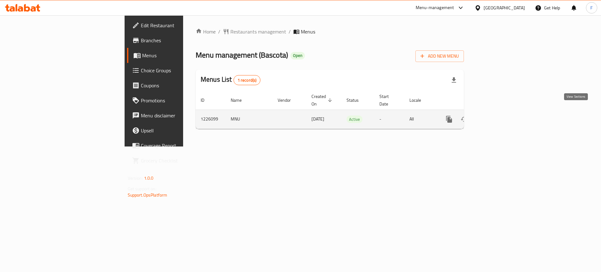
click at [501, 112] on link "enhanced table" at bounding box center [493, 119] width 15 height 15
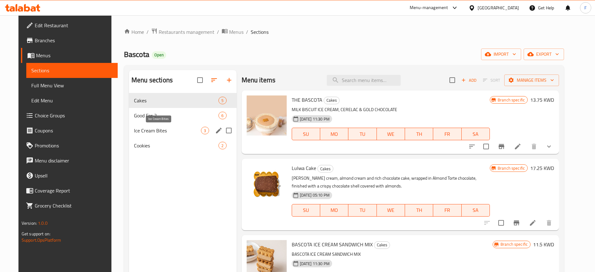
click at [165, 129] on span "Ice Cream Bites" at bounding box center [167, 131] width 67 height 8
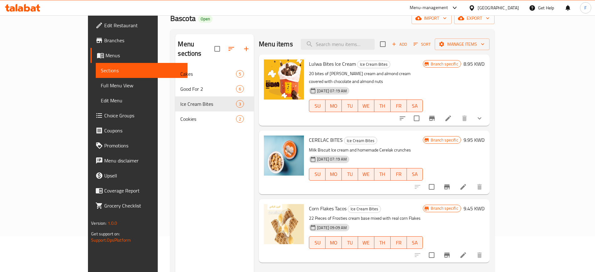
scroll to position [78, 0]
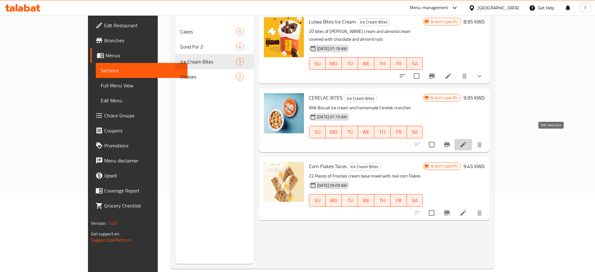
click at [467, 141] on icon at bounding box center [463, 145] width 8 height 8
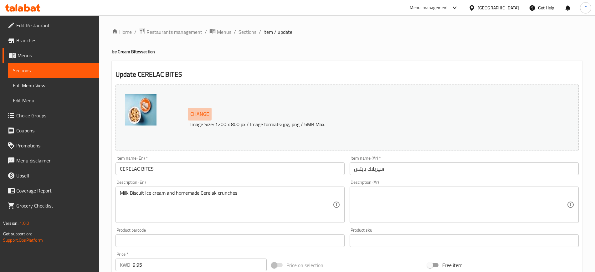
click at [203, 112] on span "Change" at bounding box center [199, 113] width 19 height 9
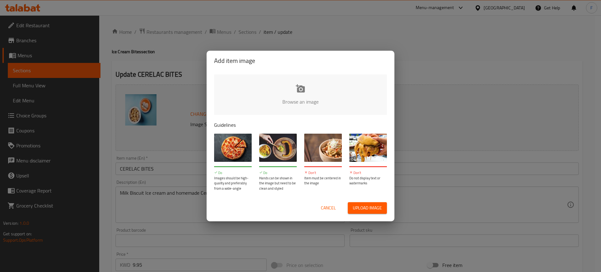
click at [292, 96] on input "file" at bounding box center [512, 103] width 596 height 58
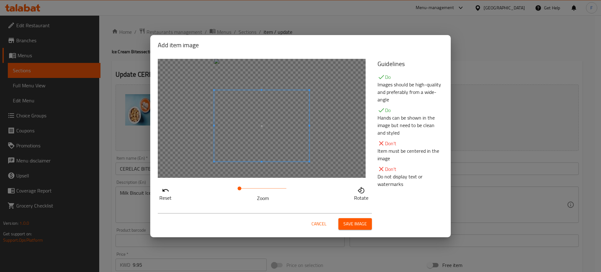
click at [260, 142] on span at bounding box center [261, 125] width 95 height 71
click at [347, 222] on span "Save image" at bounding box center [354, 224] width 23 height 8
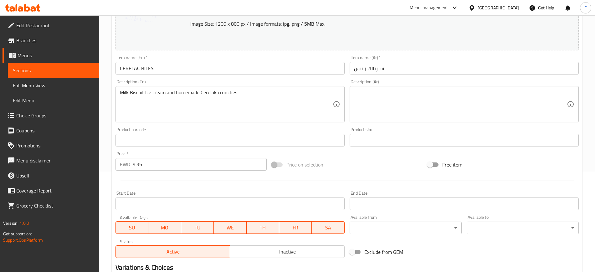
scroll to position [179, 0]
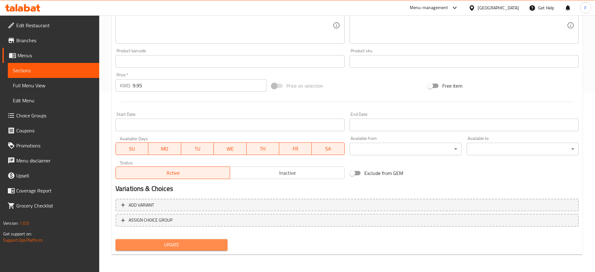
click at [171, 247] on span "Update" at bounding box center [171, 245] width 102 height 8
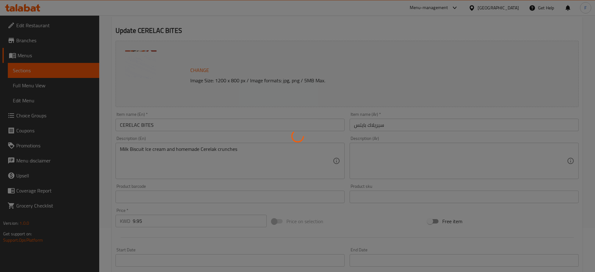
scroll to position [0, 0]
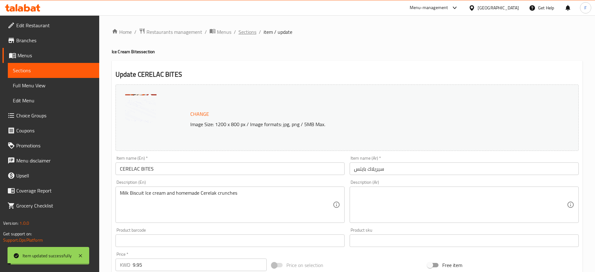
click at [246, 33] on span "Sections" at bounding box center [247, 32] width 18 height 8
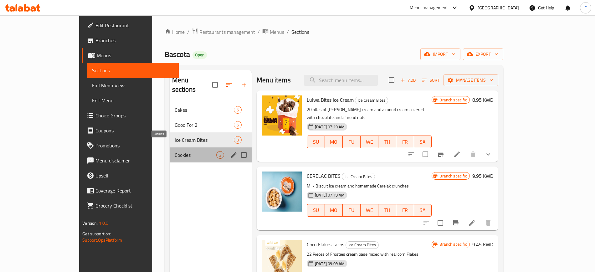
click at [175, 151] on span "Cookies" at bounding box center [196, 155] width 42 height 8
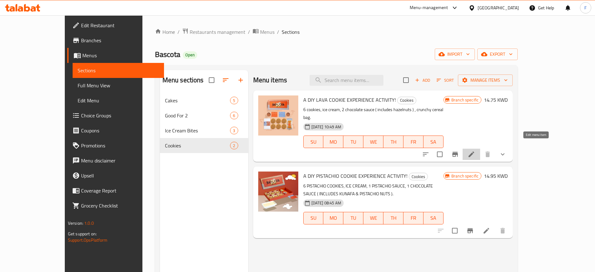
click at [474, 151] on icon at bounding box center [471, 154] width 6 height 6
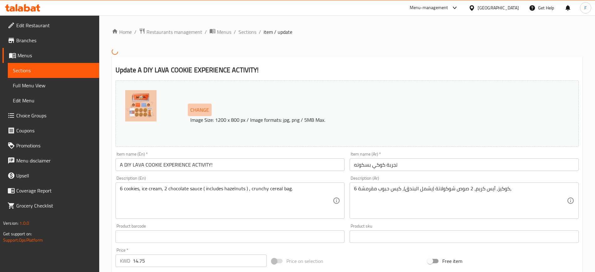
click at [202, 111] on span "Change" at bounding box center [199, 109] width 19 height 9
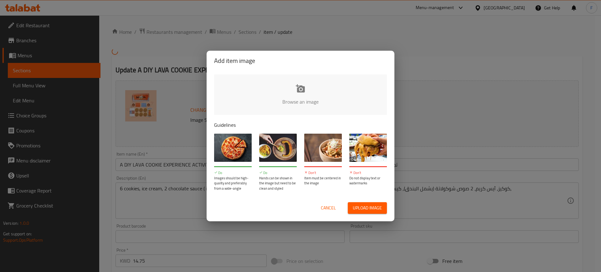
click at [305, 102] on input "file" at bounding box center [512, 103] width 596 height 58
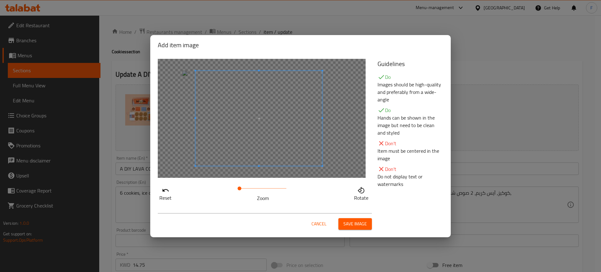
click at [254, 120] on span at bounding box center [258, 118] width 127 height 95
click at [261, 120] on div at bounding box center [257, 118] width 125 height 94
click at [240, 188] on span at bounding box center [240, 188] width 4 height 4
click at [232, 145] on span at bounding box center [244, 115] width 125 height 94
click at [284, 145] on div at bounding box center [244, 115] width 125 height 94
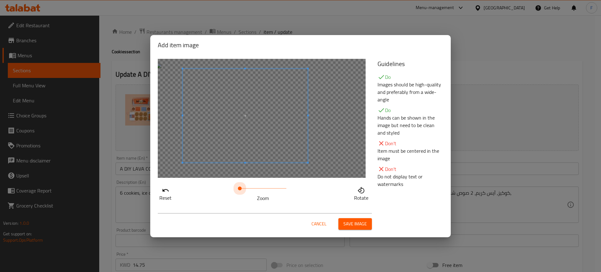
drag, startPoint x: 239, startPoint y: 185, endPoint x: 240, endPoint y: 195, distance: 9.7
click at [240, 195] on div "Zoom" at bounding box center [262, 193] width 47 height 18
click at [242, 188] on span at bounding box center [241, 188] width 4 height 4
click at [240, 190] on span at bounding box center [240, 188] width 4 height 4
click at [216, 127] on span at bounding box center [228, 108] width 125 height 94
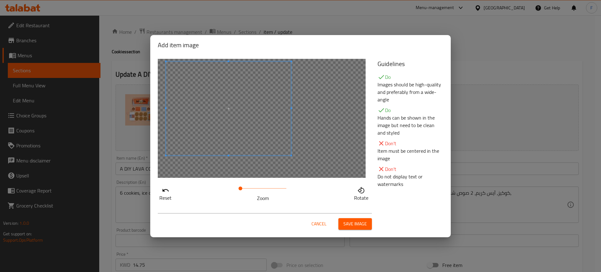
click at [356, 225] on span "Save image" at bounding box center [354, 224] width 23 height 8
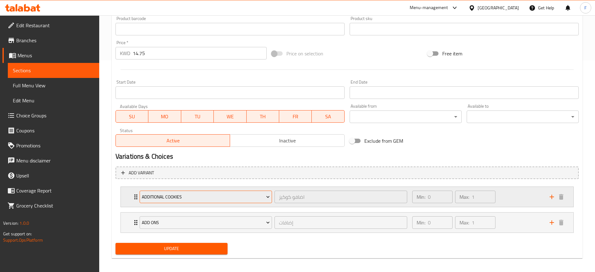
scroll to position [215, 0]
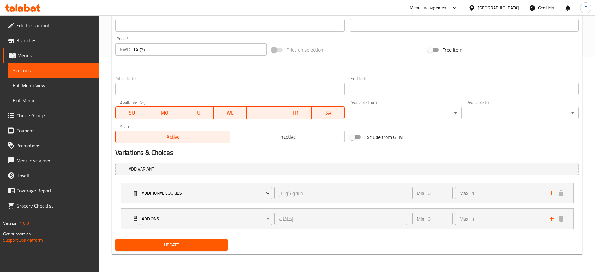
click at [182, 244] on span "Update" at bounding box center [171, 245] width 102 height 8
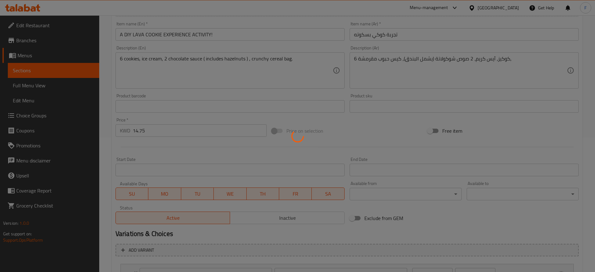
scroll to position [0, 0]
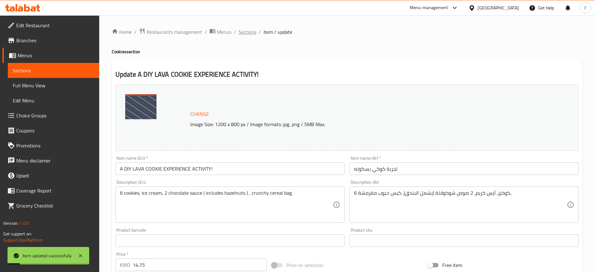
click at [247, 33] on span "Sections" at bounding box center [247, 32] width 18 height 8
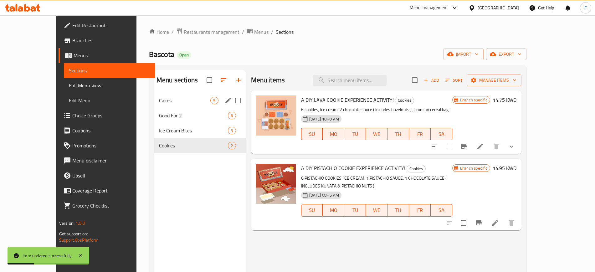
click at [154, 95] on div "Cakes 5" at bounding box center [200, 100] width 92 height 15
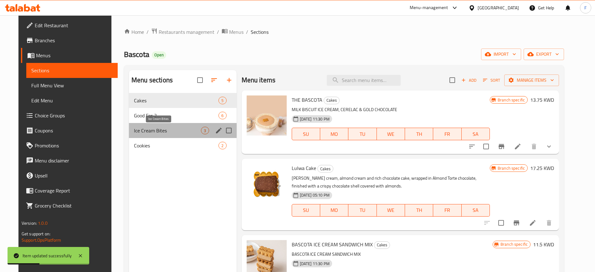
click at [147, 129] on span "Ice Cream Bites" at bounding box center [167, 131] width 67 height 8
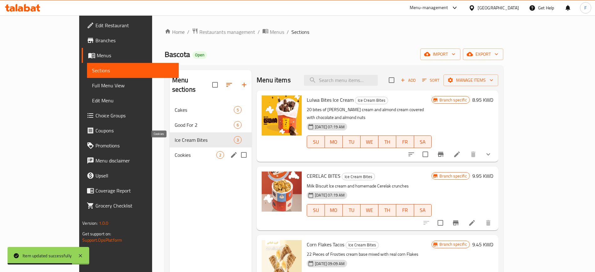
click at [175, 151] on span "Cookies" at bounding box center [196, 155] width 42 height 8
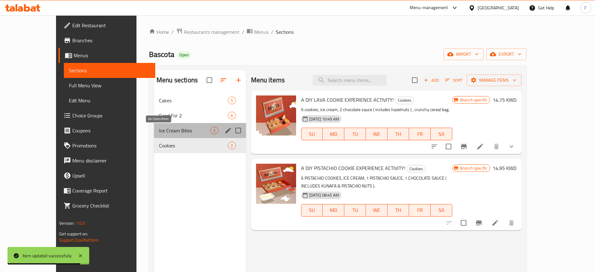
click at [159, 130] on span "Ice Cream Bites" at bounding box center [184, 131] width 51 height 8
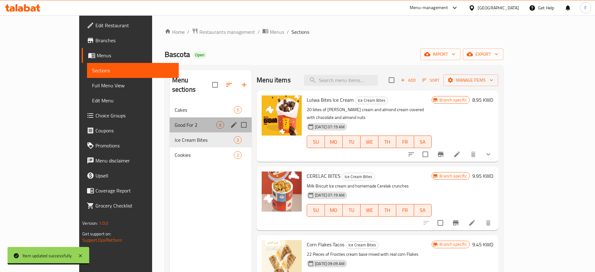
click at [170, 119] on div "Good For 2 6" at bounding box center [211, 124] width 82 height 15
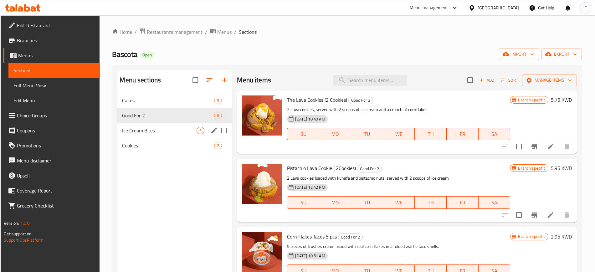
click at [143, 126] on div "Ice Cream Bites 3" at bounding box center [174, 130] width 115 height 15
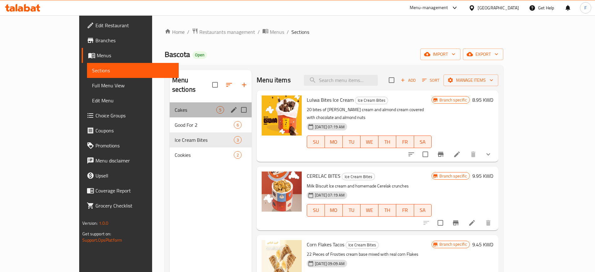
click at [170, 102] on div "Cakes 5" at bounding box center [211, 109] width 82 height 15
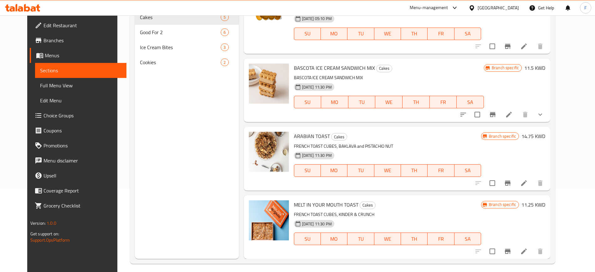
scroll to position [88, 0]
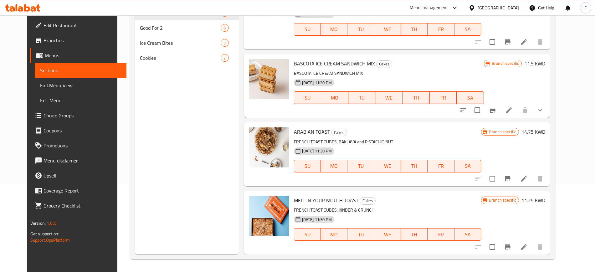
click at [532, 243] on li at bounding box center [524, 246] width 18 height 11
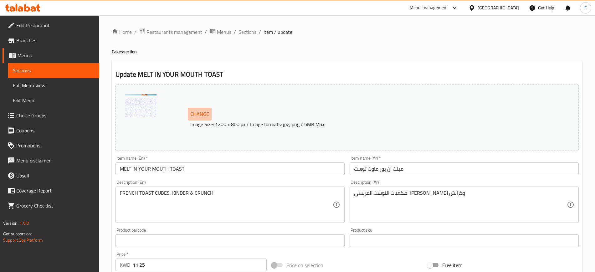
click at [200, 118] on span "Change" at bounding box center [199, 113] width 19 height 9
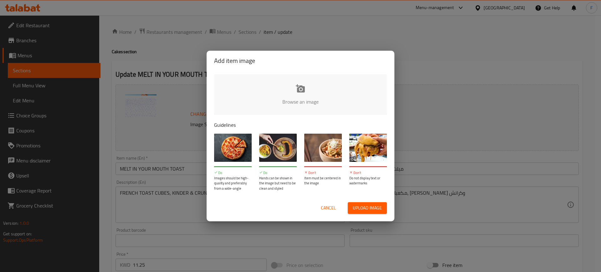
click at [311, 94] on input "file" at bounding box center [512, 103] width 596 height 58
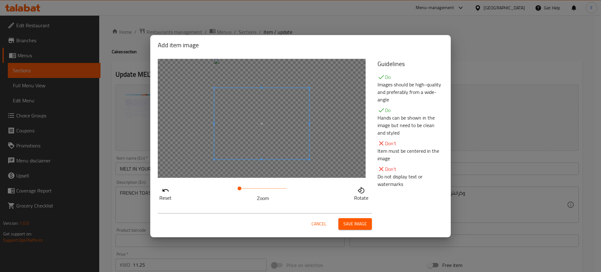
click at [281, 120] on span at bounding box center [261, 123] width 95 height 71
click at [369, 225] on button "Save image" at bounding box center [354, 224] width 33 height 12
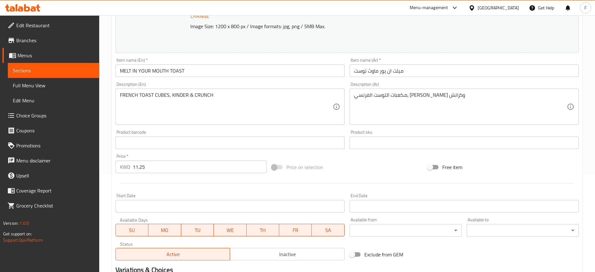
scroll to position [179, 0]
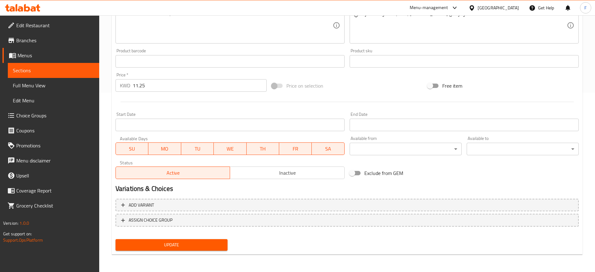
click at [181, 242] on span "Update" at bounding box center [171, 245] width 102 height 8
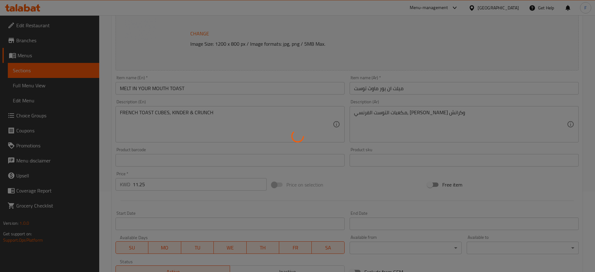
scroll to position [0, 0]
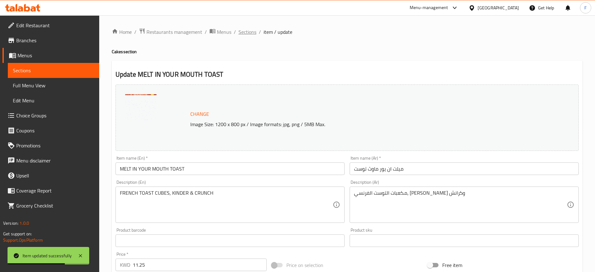
click at [247, 28] on span "Sections" at bounding box center [247, 32] width 18 height 8
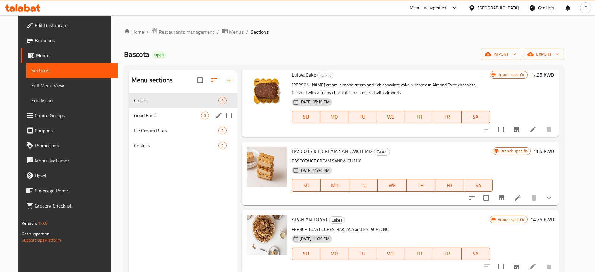
click at [161, 109] on div "Good For 2 6" at bounding box center [183, 115] width 108 height 15
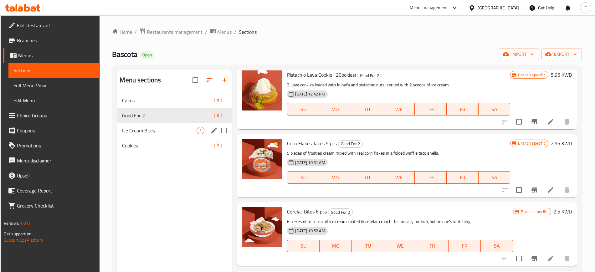
click at [168, 125] on div "Ice Cream Bites 3" at bounding box center [174, 130] width 115 height 15
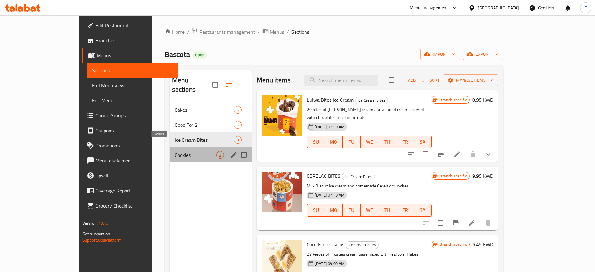
click at [175, 151] on span "Cookies" at bounding box center [196, 155] width 42 height 8
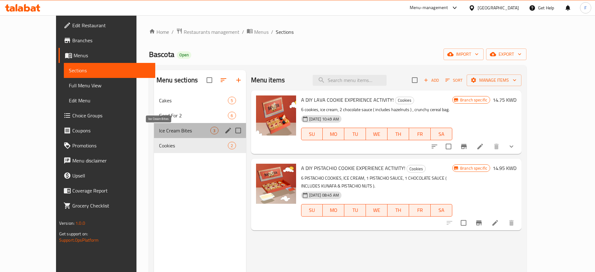
click at [166, 131] on span "Ice Cream Bites" at bounding box center [184, 131] width 51 height 8
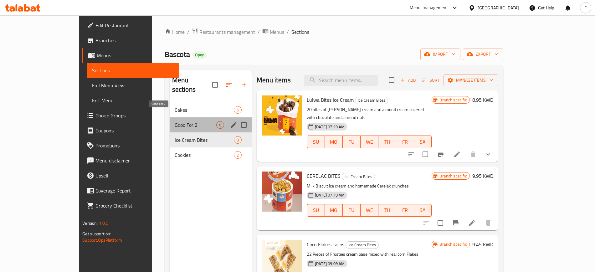
click at [178, 121] on span "Good For 2" at bounding box center [196, 125] width 42 height 8
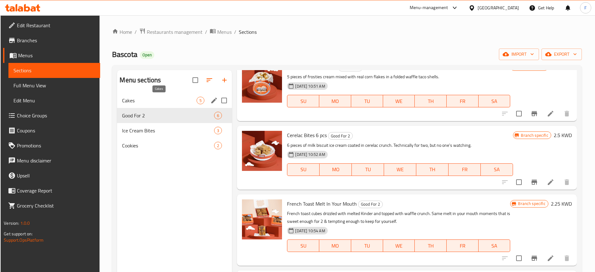
click at [173, 101] on span "Cakes" at bounding box center [159, 101] width 74 height 8
